Goal: Find specific page/section

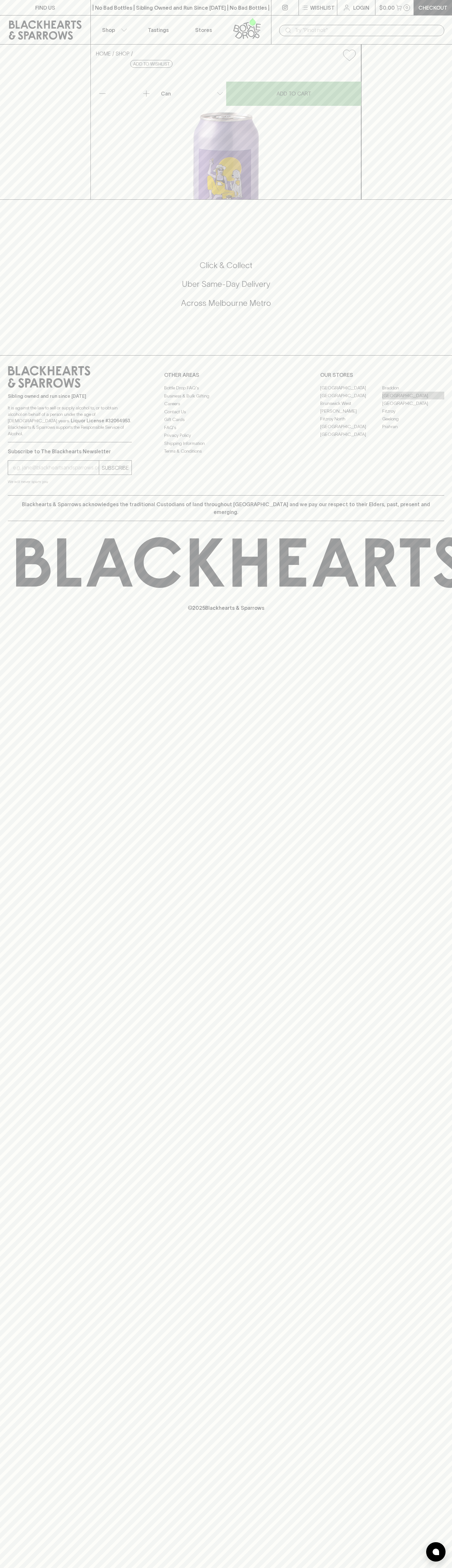
click at [413, 399] on link "[GEOGRAPHIC_DATA]" at bounding box center [413, 395] width 62 height 8
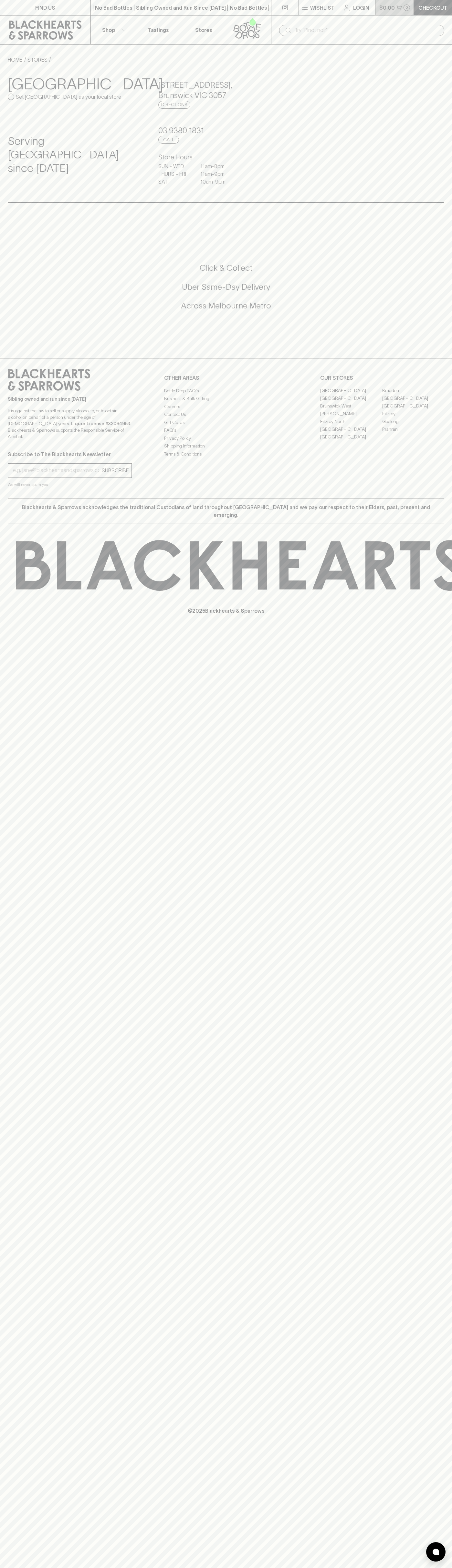
click at [401, 1] on button "$0.00 0" at bounding box center [394, 7] width 38 height 15
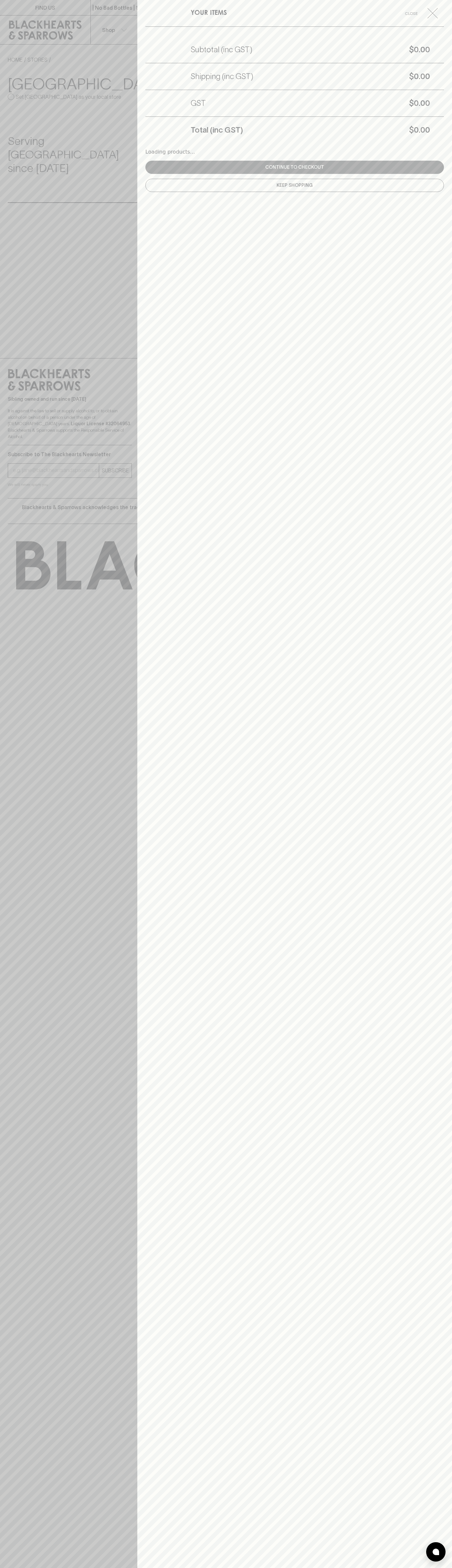
click at [423, 82] on h5 "$0.00" at bounding box center [342, 76] width 177 height 10
click at [4, 1567] on html "FIND US | No Bad Bottles | Sibling Owned and Run Since [DATE] | No Bad Bottles …" at bounding box center [226, 784] width 452 height 1568
click at [22, 1021] on div at bounding box center [226, 784] width 452 height 1568
